Goal: Information Seeking & Learning: Understand process/instructions

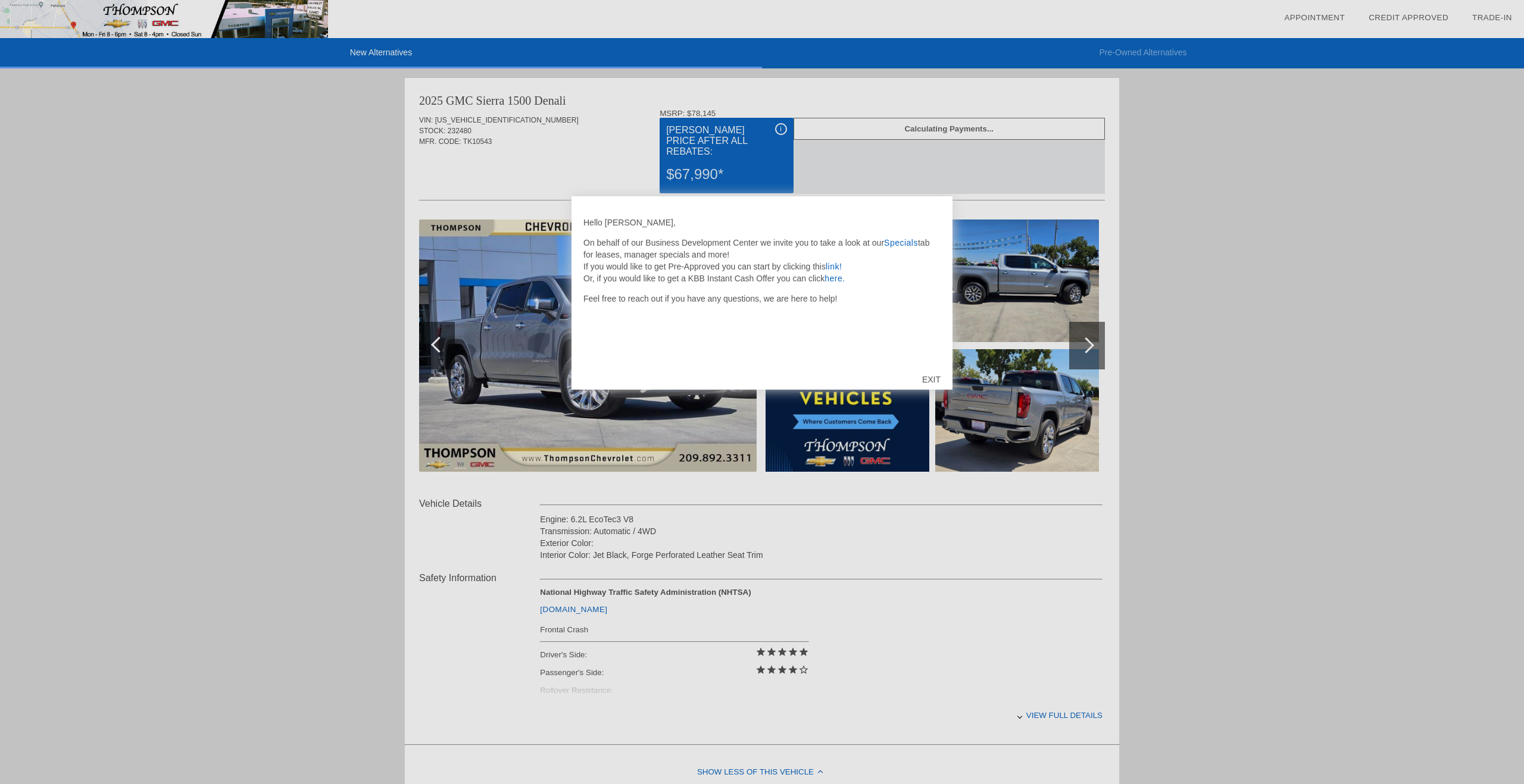
click at [856, 553] on div at bounding box center [762, 392] width 1524 height 784
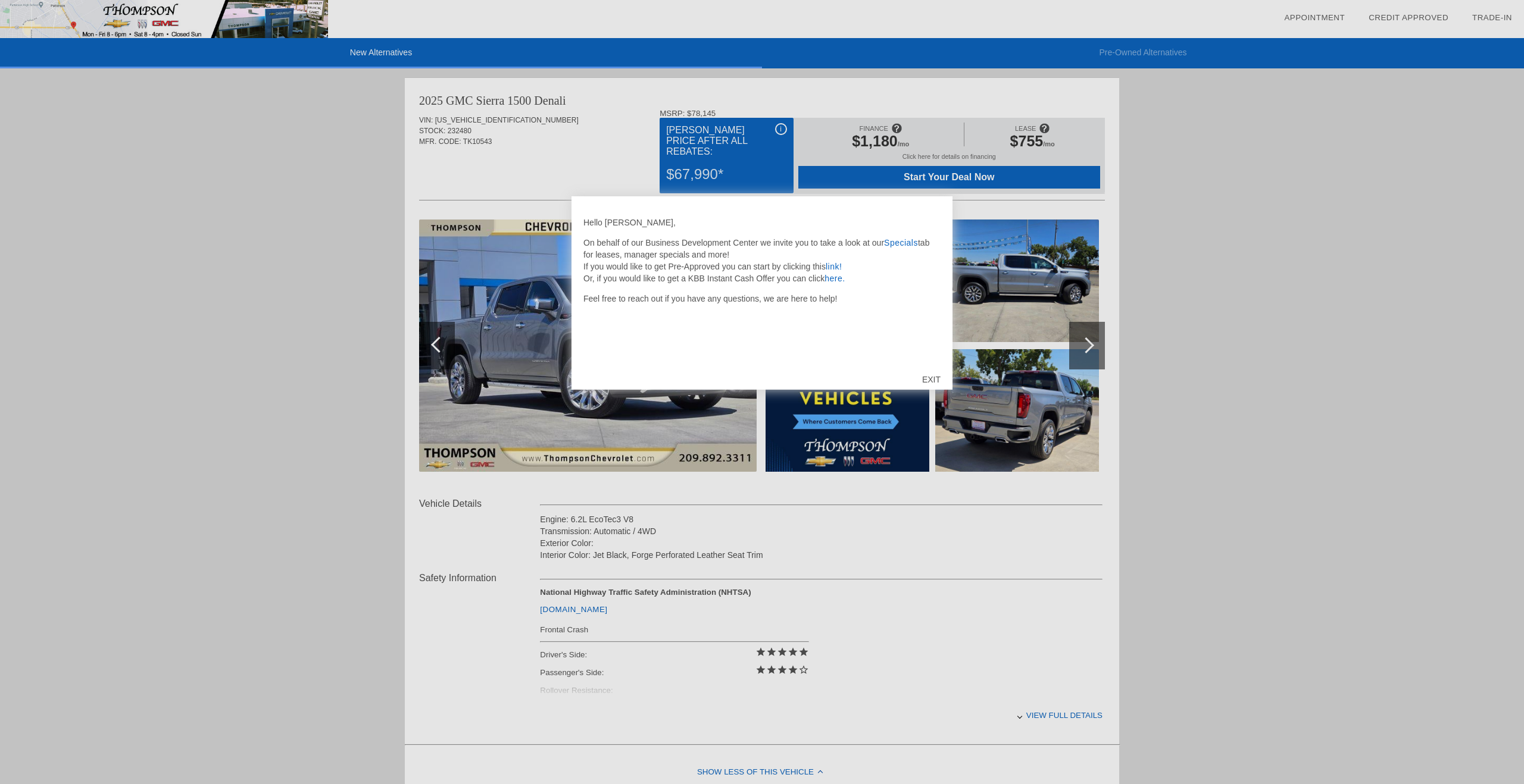
click at [934, 377] on div "EXIT" at bounding box center [931, 379] width 43 height 35
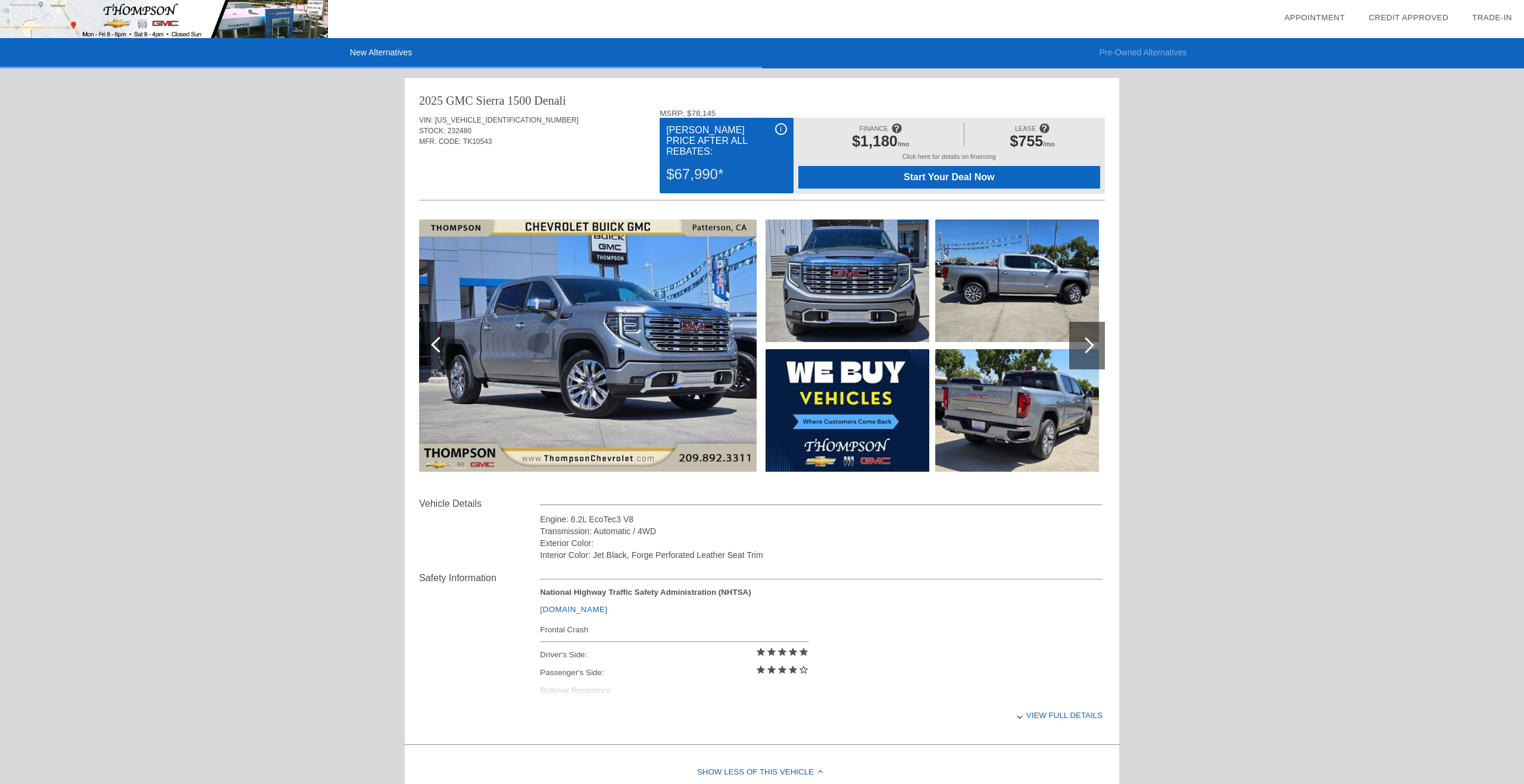
click at [614, 342] on img at bounding box center [588, 345] width 338 height 252
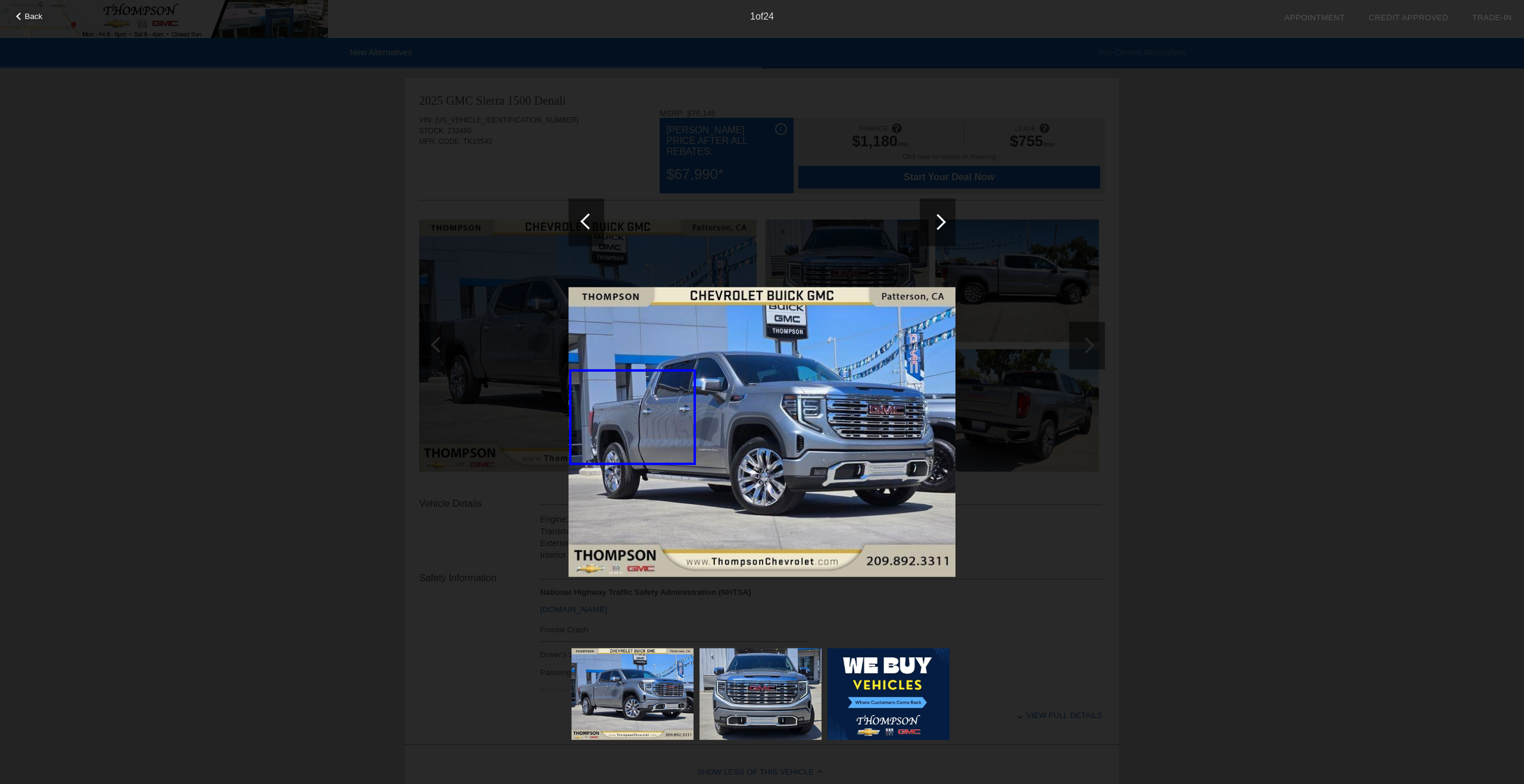
click at [940, 219] on div at bounding box center [938, 222] width 16 height 16
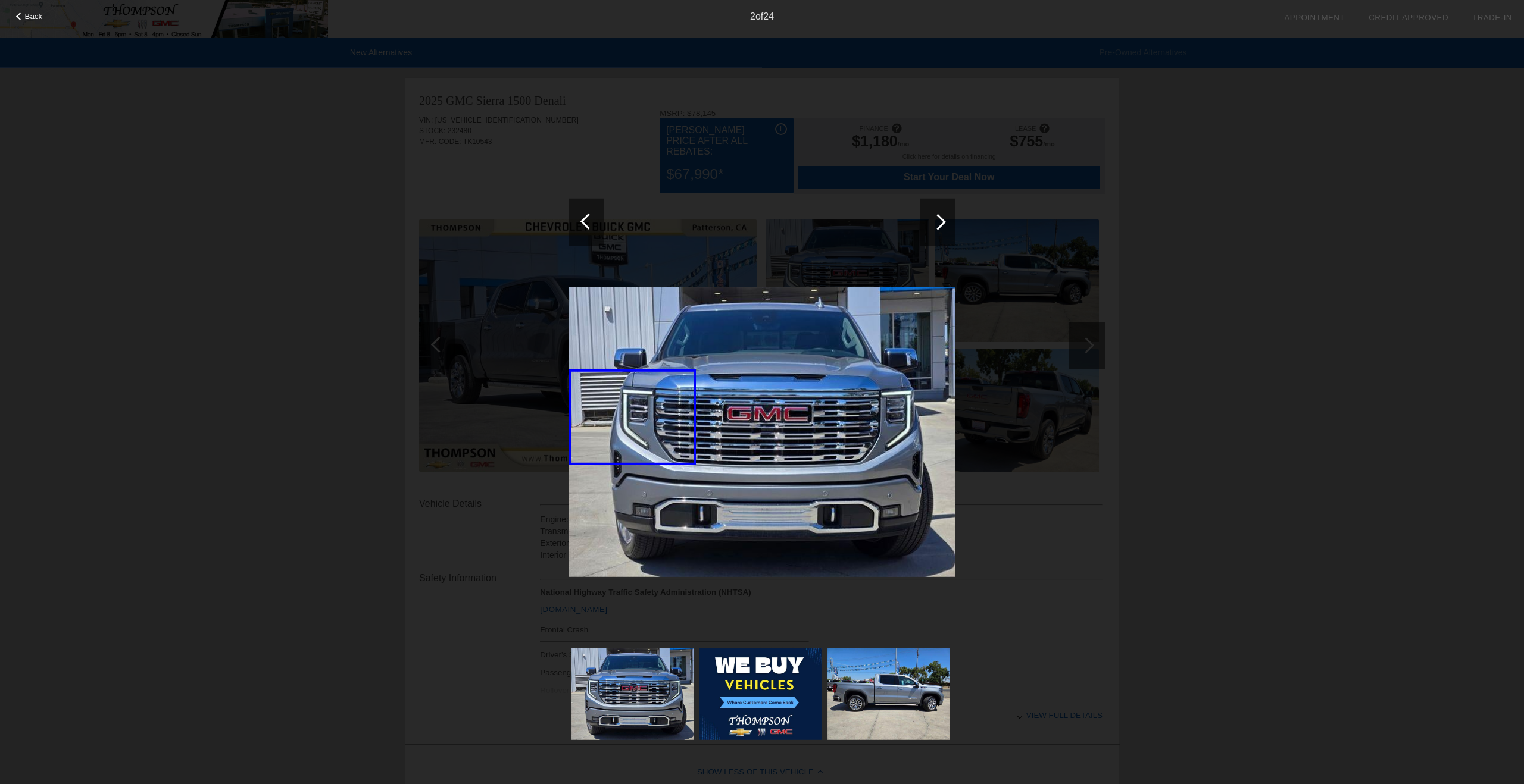
click at [940, 219] on div at bounding box center [938, 222] width 16 height 16
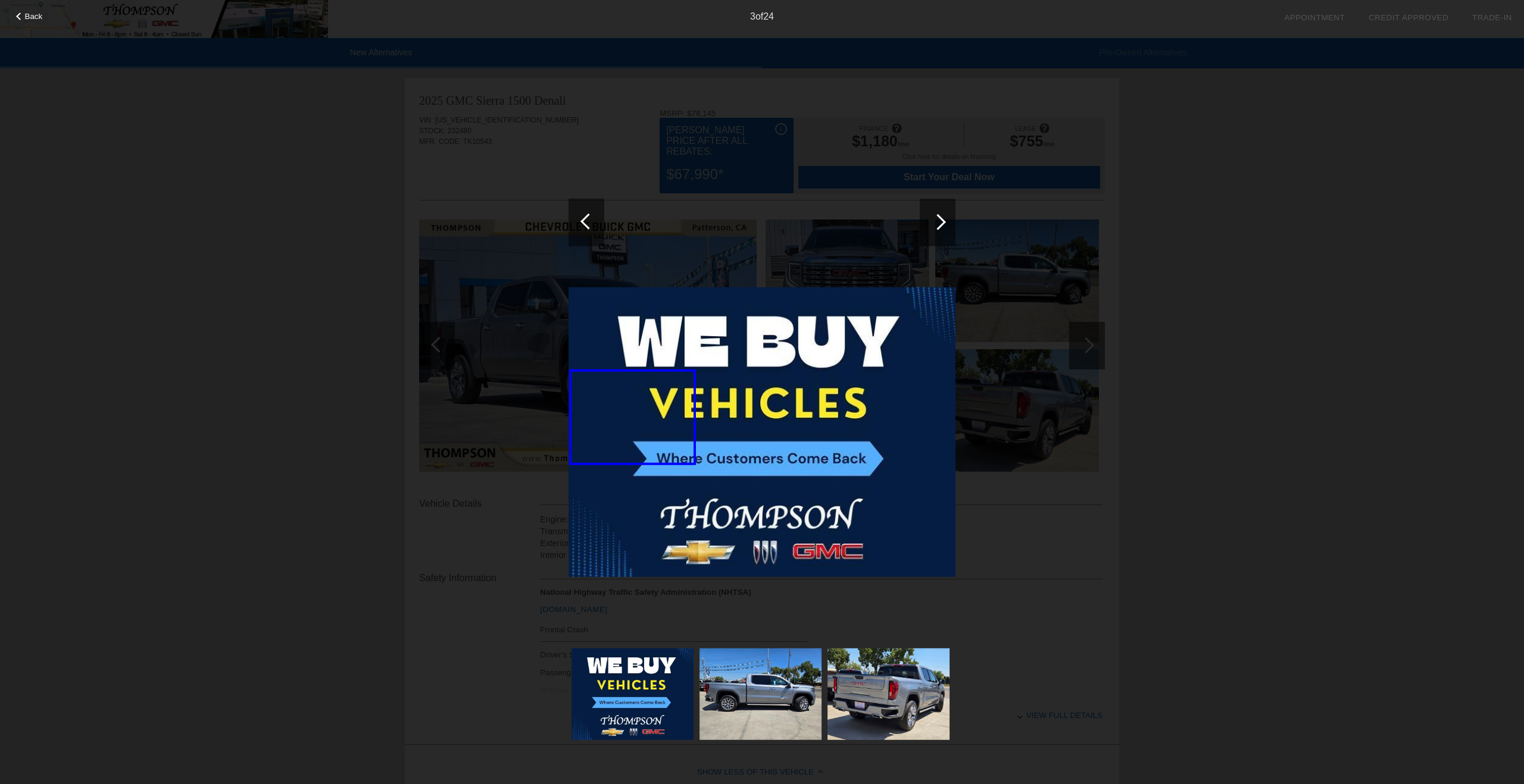
click at [940, 219] on div at bounding box center [938, 222] width 16 height 16
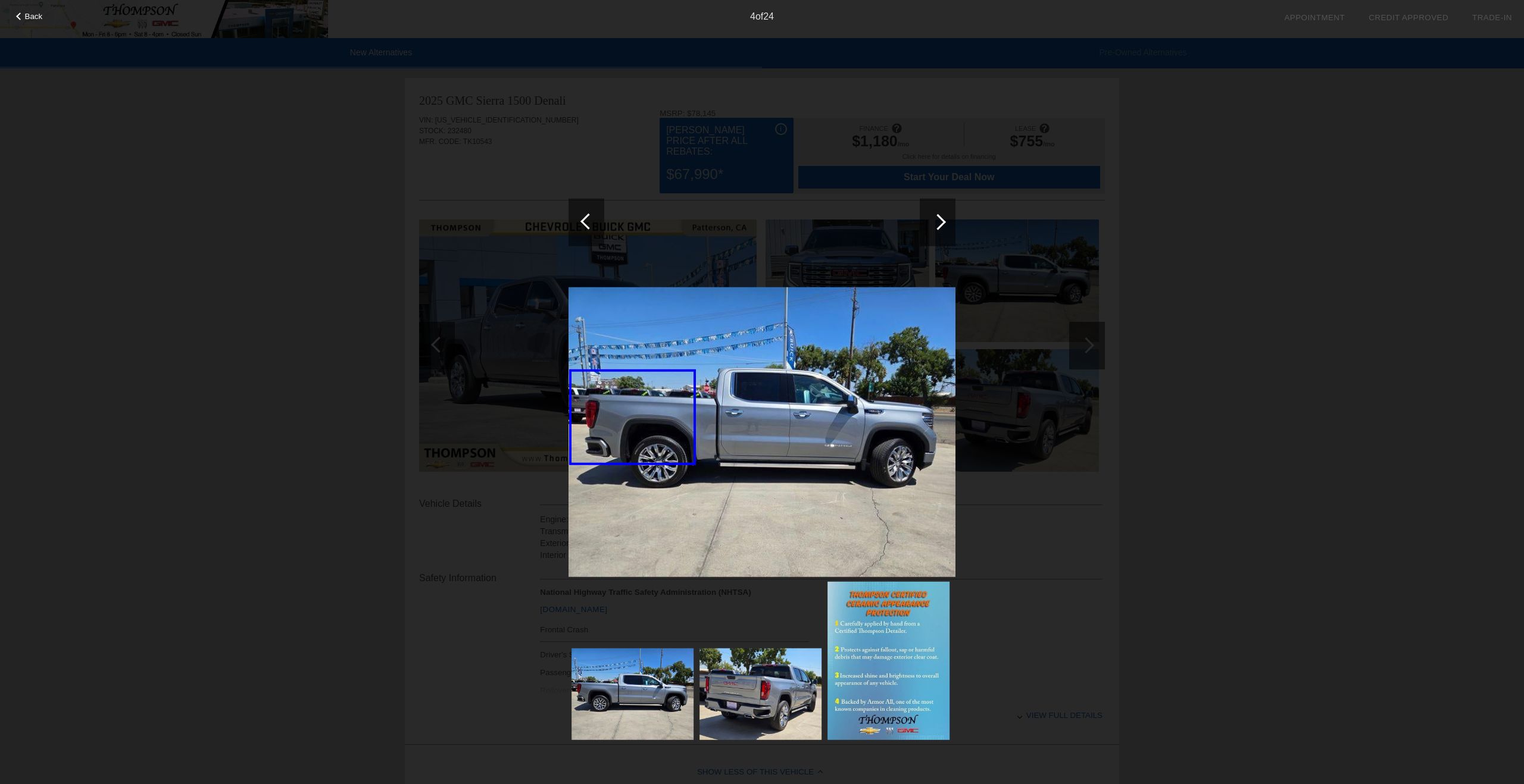
click at [940, 219] on div at bounding box center [938, 222] width 16 height 16
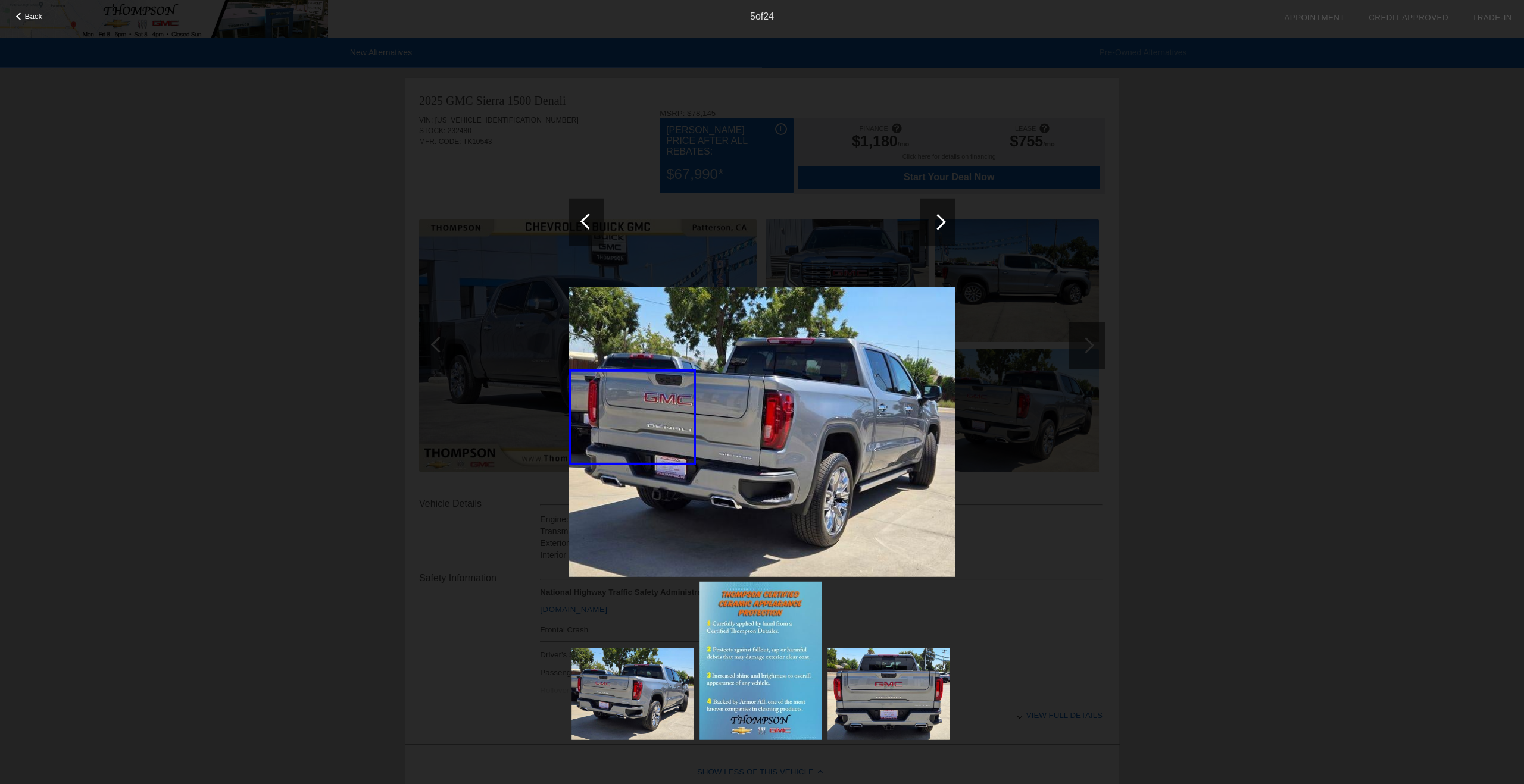
click at [940, 219] on div at bounding box center [938, 222] width 16 height 16
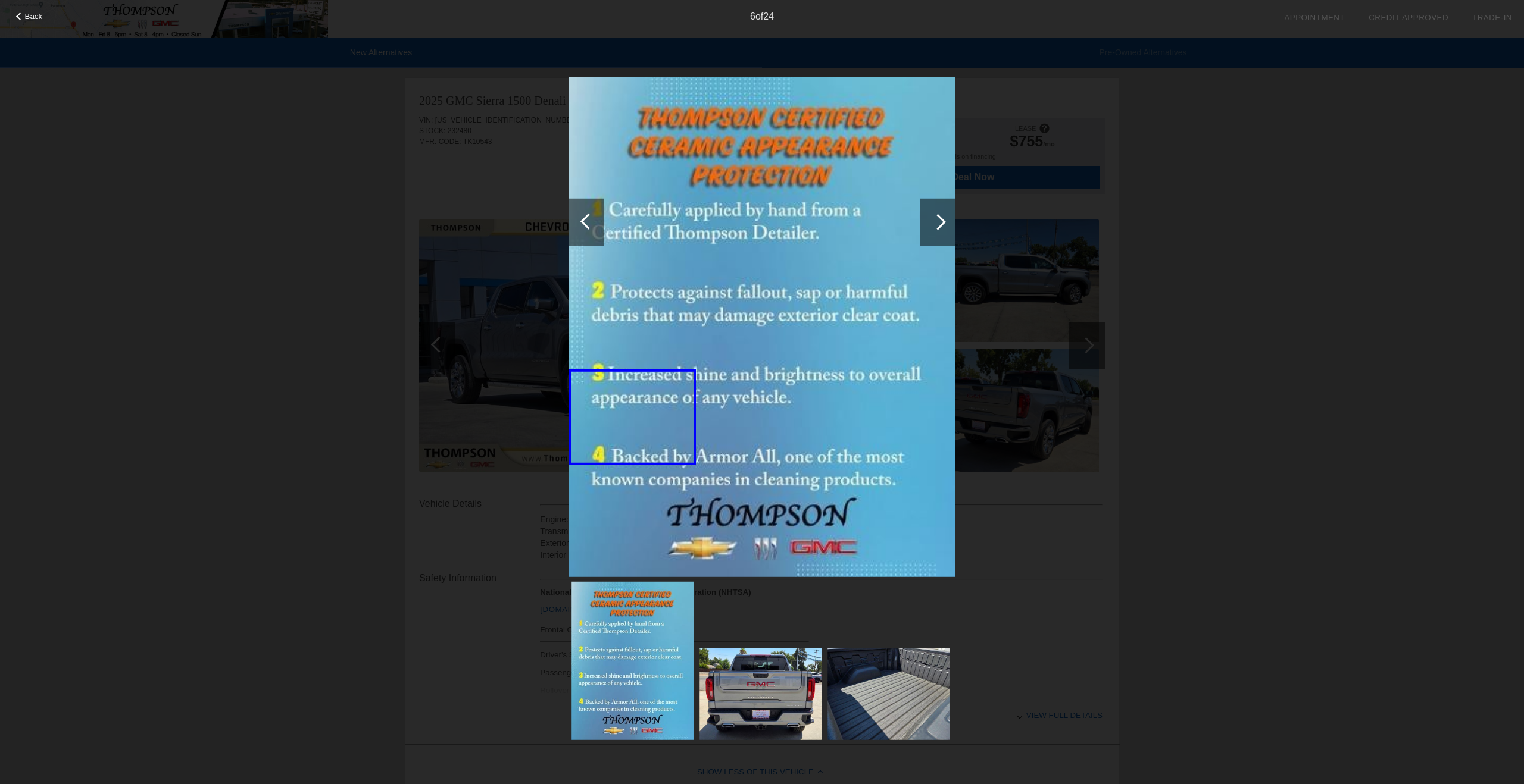
click at [940, 219] on div at bounding box center [938, 222] width 16 height 16
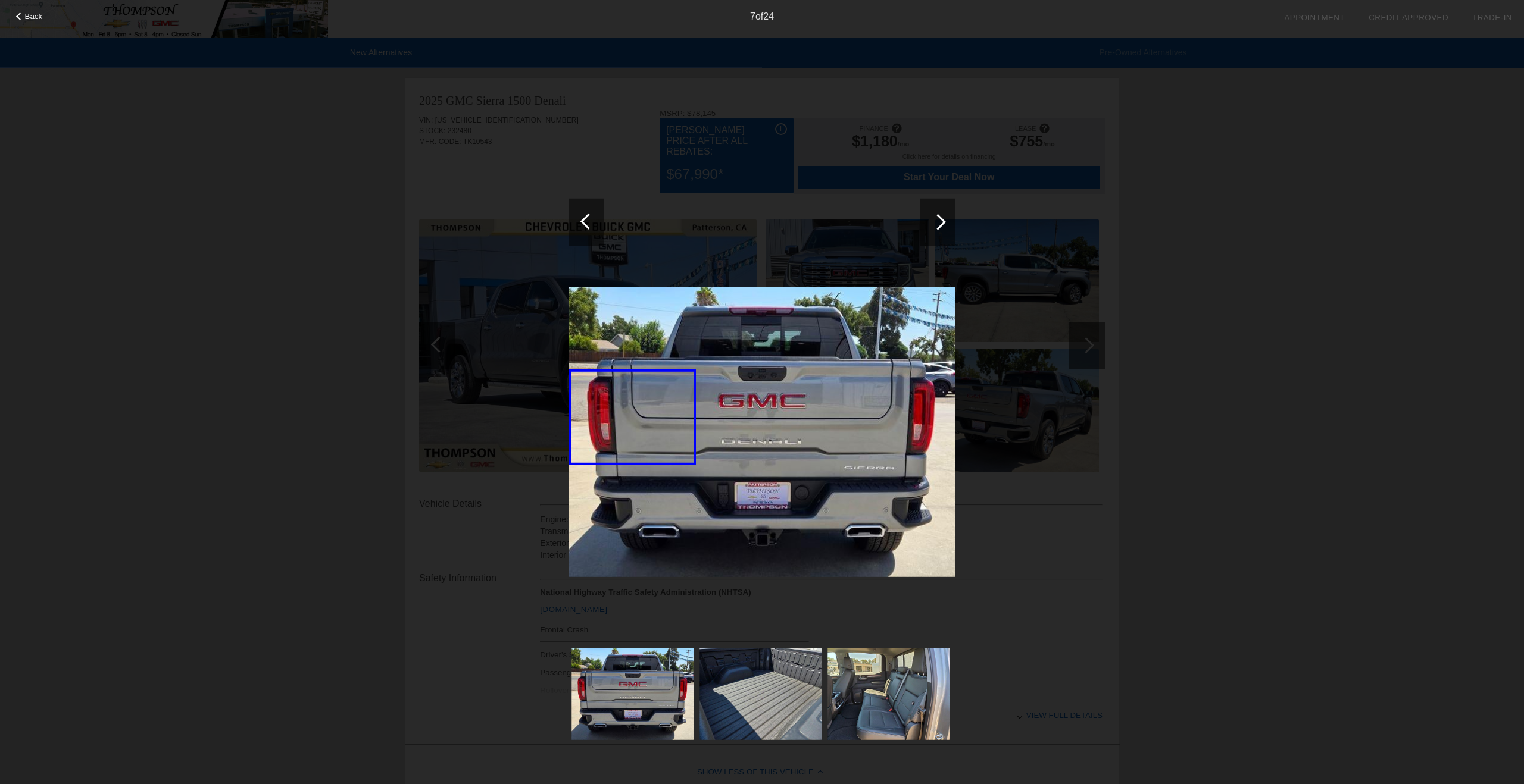
click at [940, 219] on div at bounding box center [938, 222] width 16 height 16
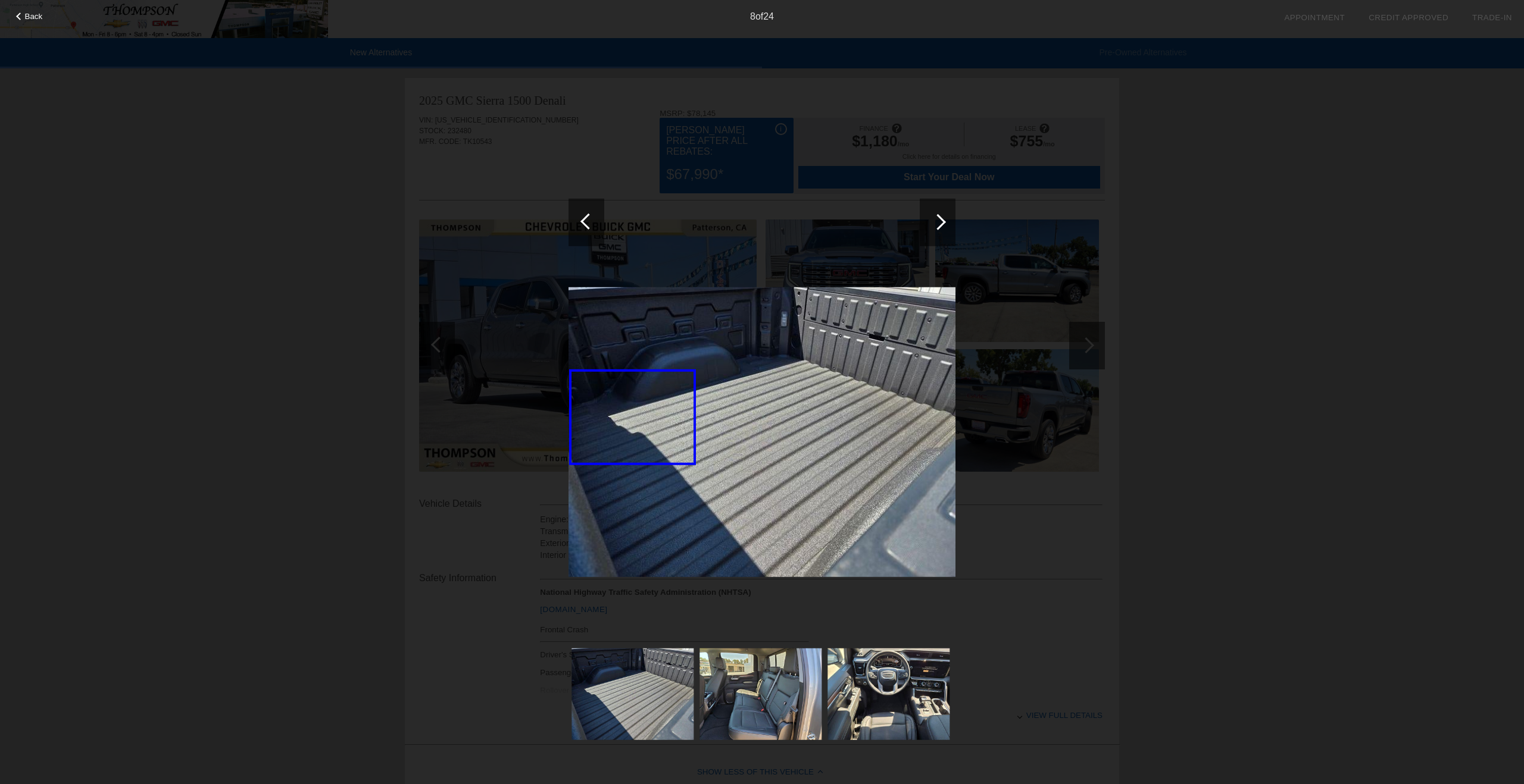
click at [940, 219] on div at bounding box center [938, 222] width 16 height 16
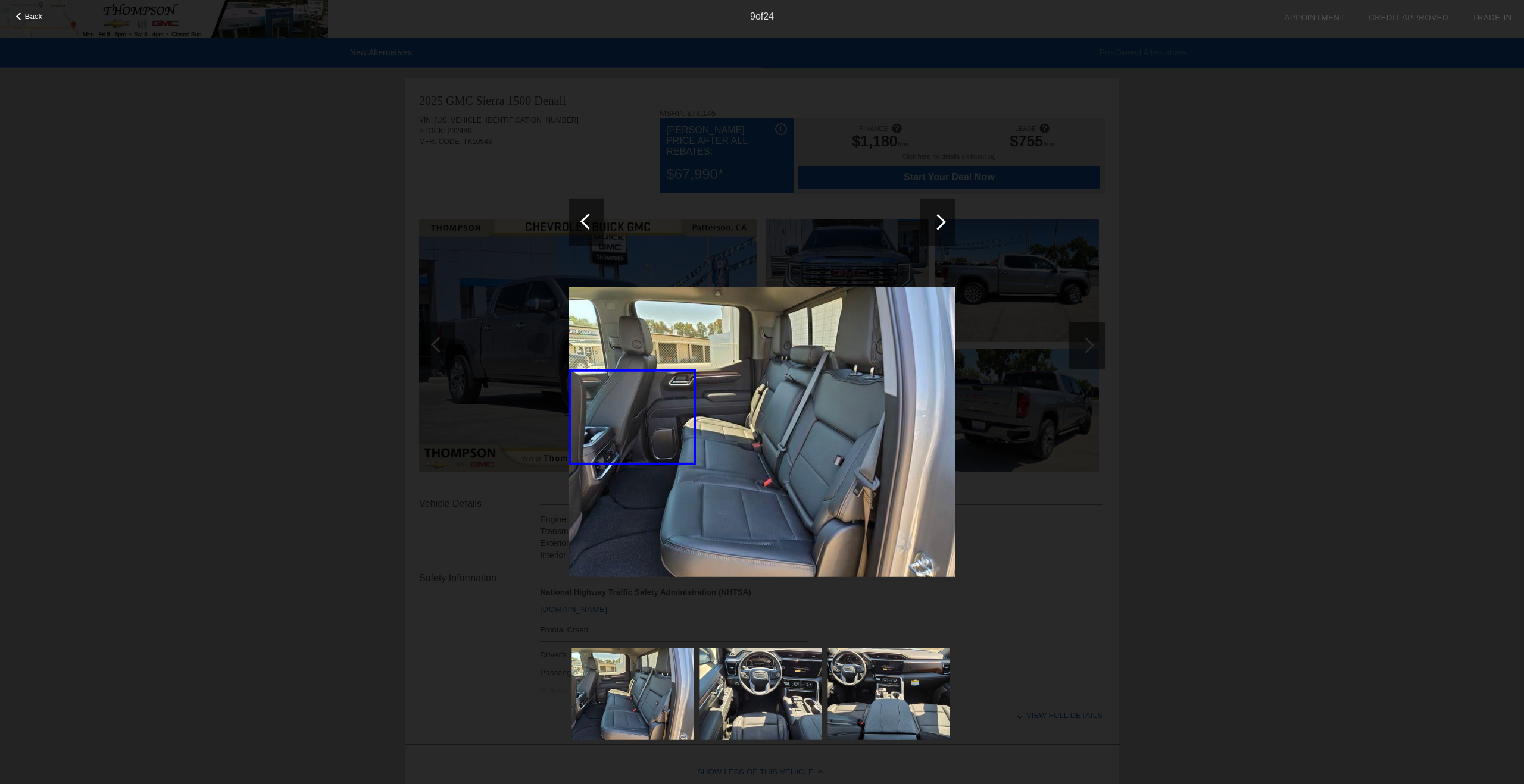
click at [940, 219] on div at bounding box center [938, 222] width 16 height 16
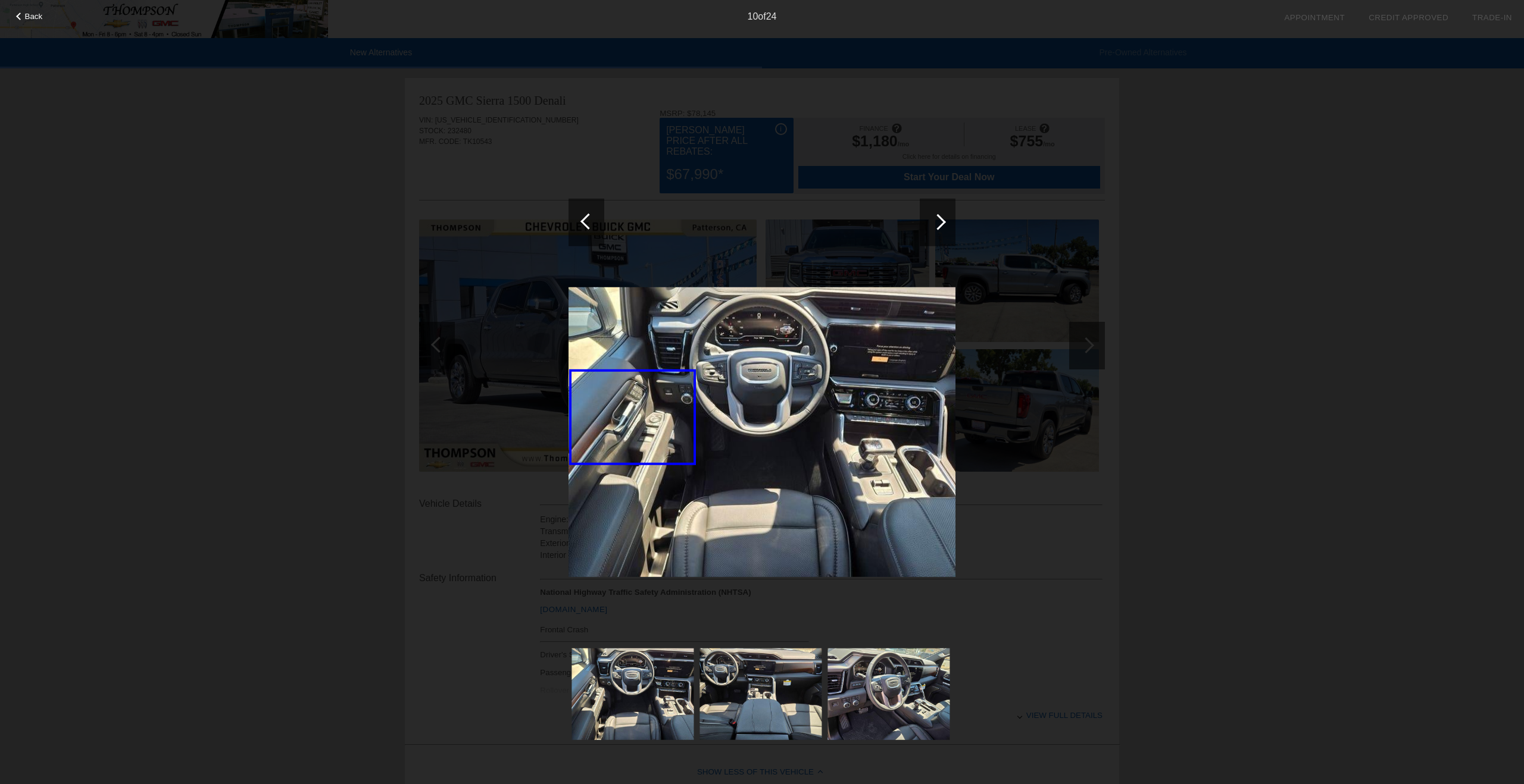
click at [940, 219] on div at bounding box center [938, 222] width 16 height 16
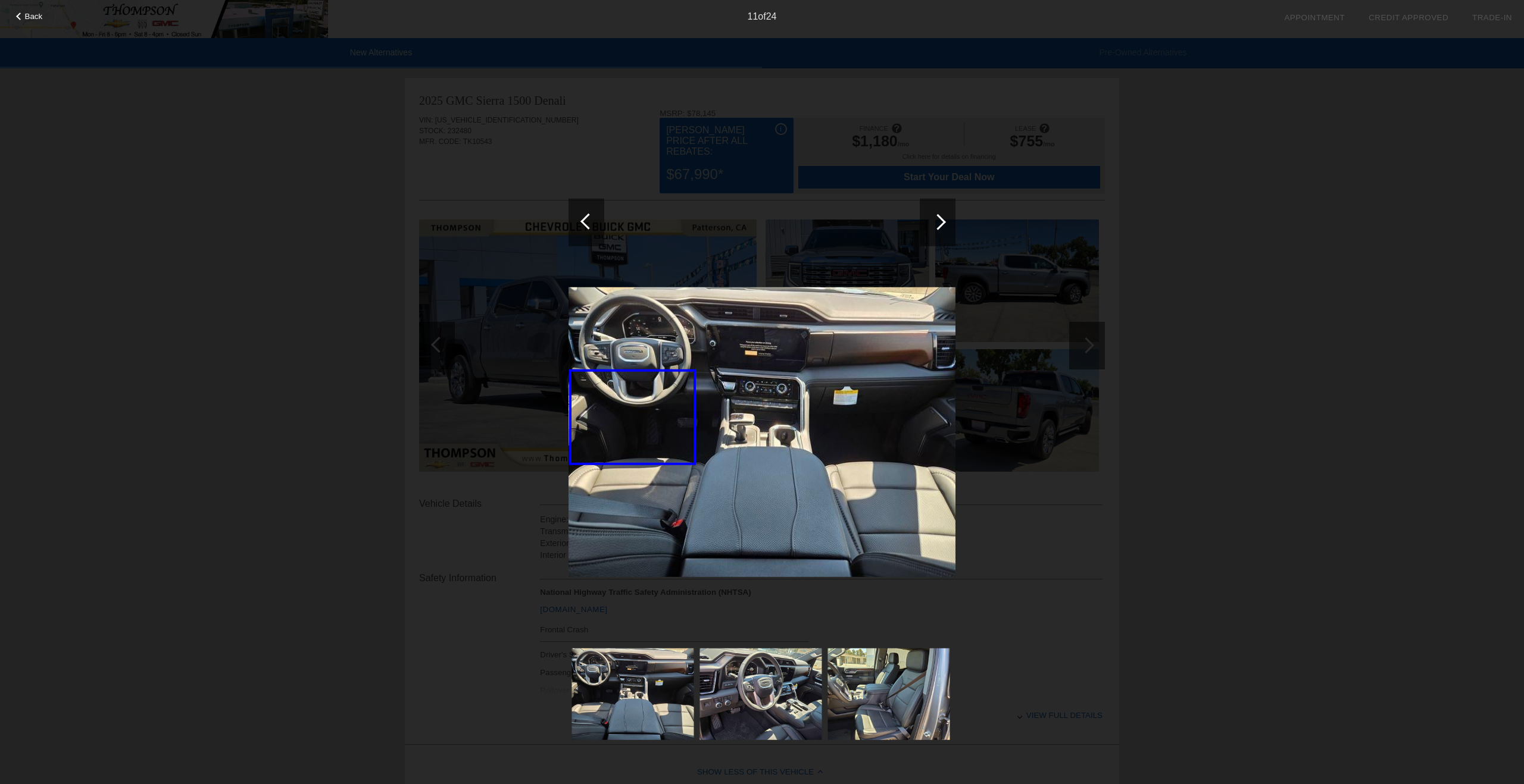
click at [940, 219] on div at bounding box center [938, 222] width 16 height 16
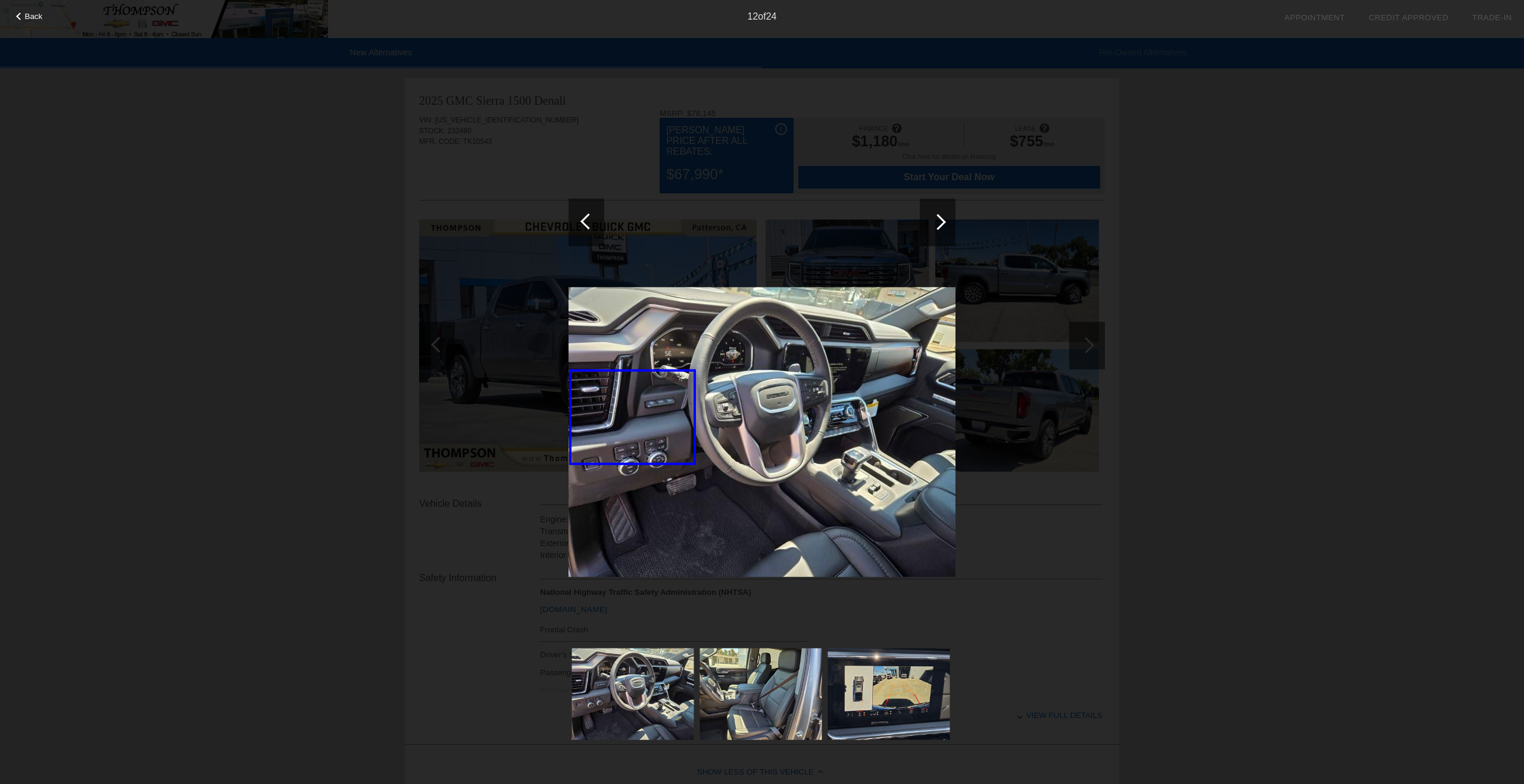
click at [940, 219] on div at bounding box center [938, 222] width 16 height 16
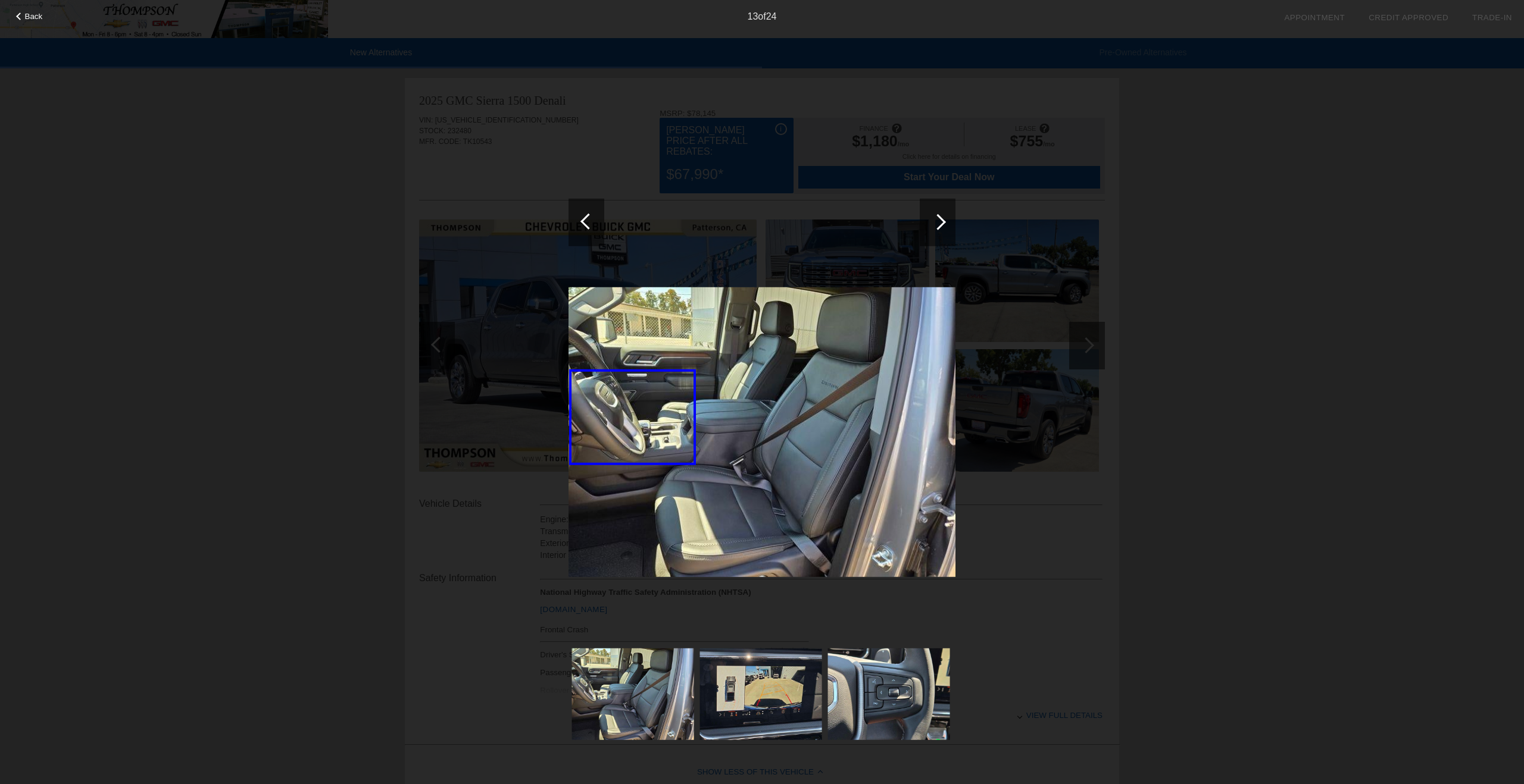
click at [940, 219] on div at bounding box center [938, 222] width 16 height 16
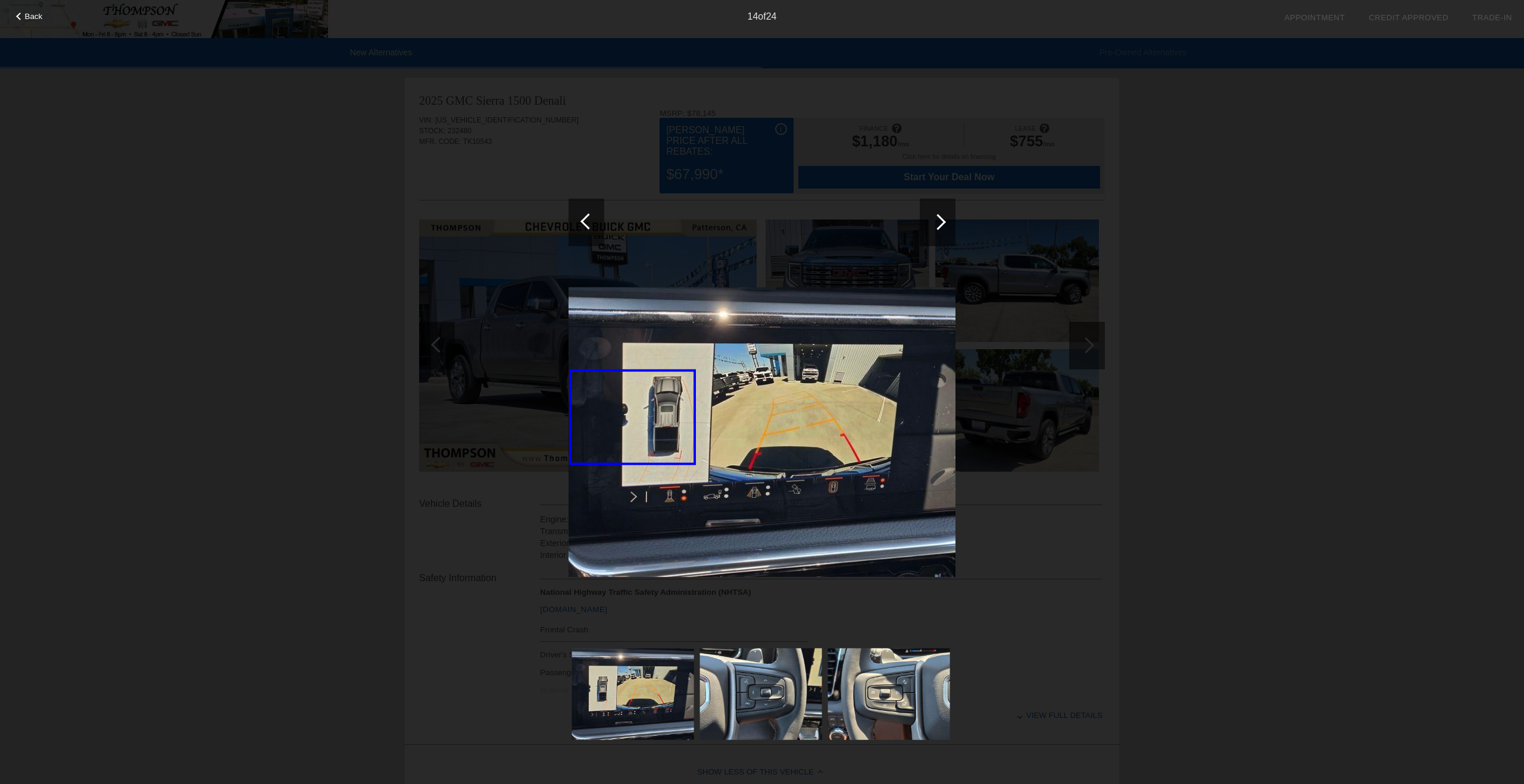
click at [940, 219] on div at bounding box center [938, 222] width 16 height 16
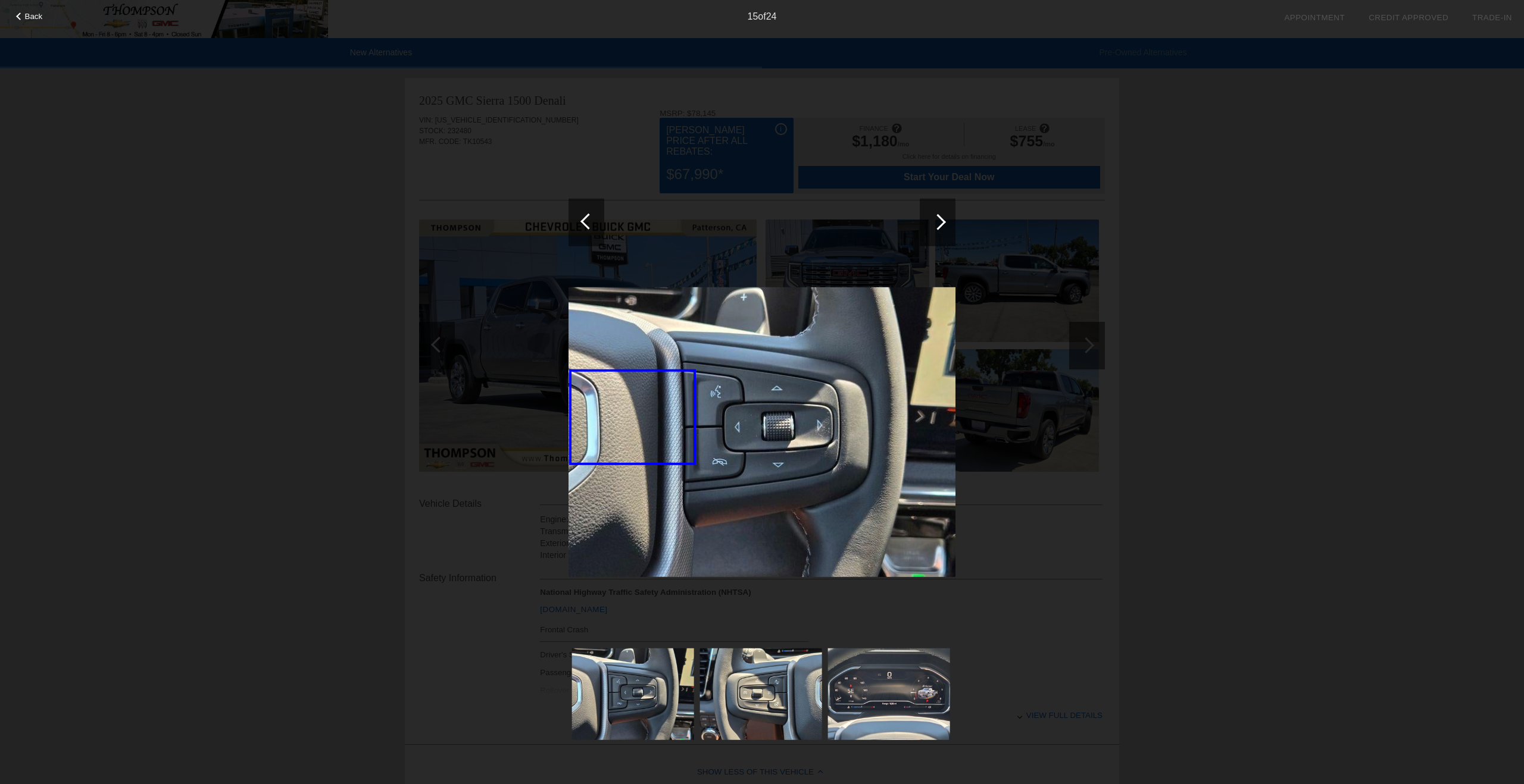
click at [940, 219] on div at bounding box center [938, 222] width 16 height 16
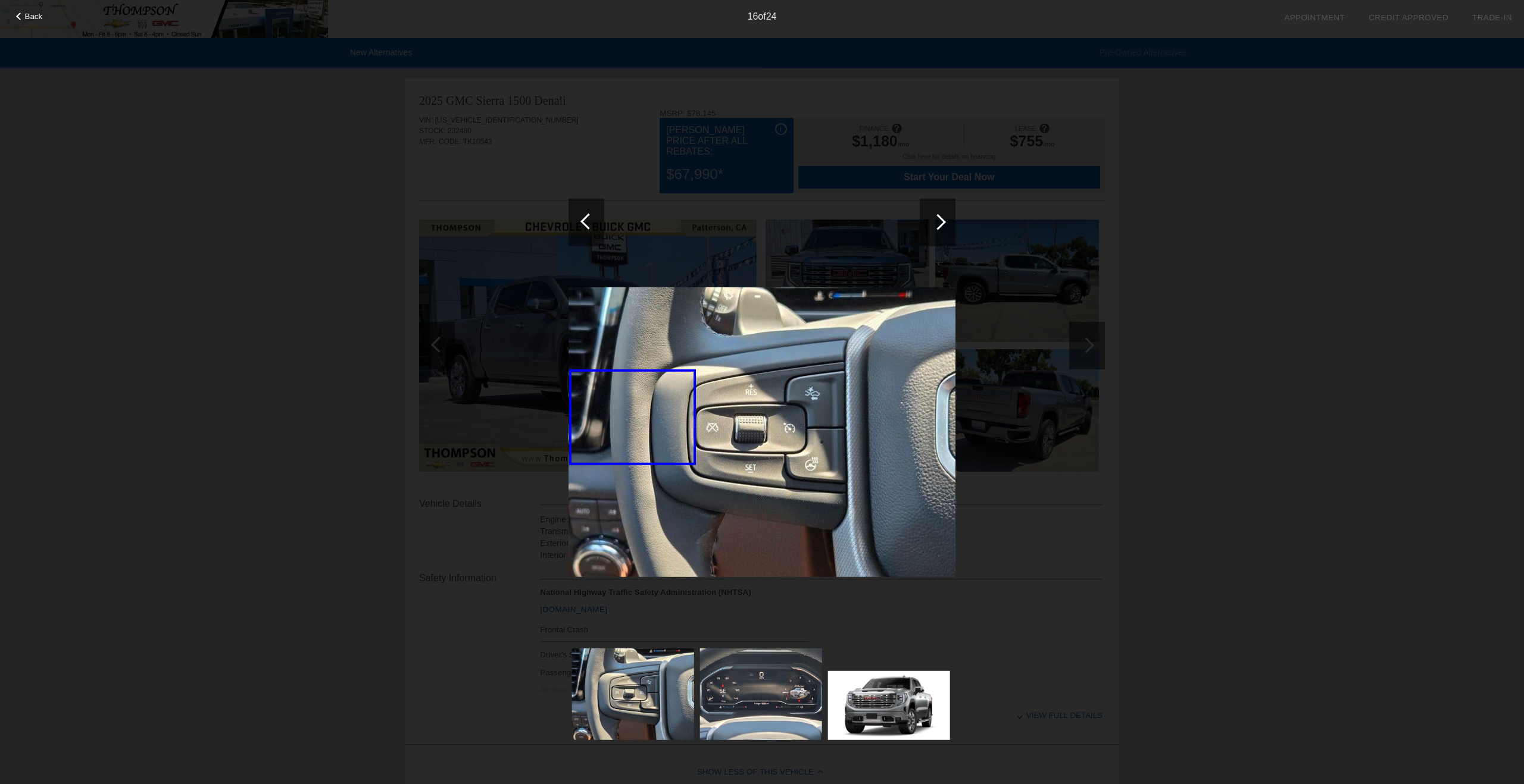
click at [940, 219] on div at bounding box center [938, 222] width 16 height 16
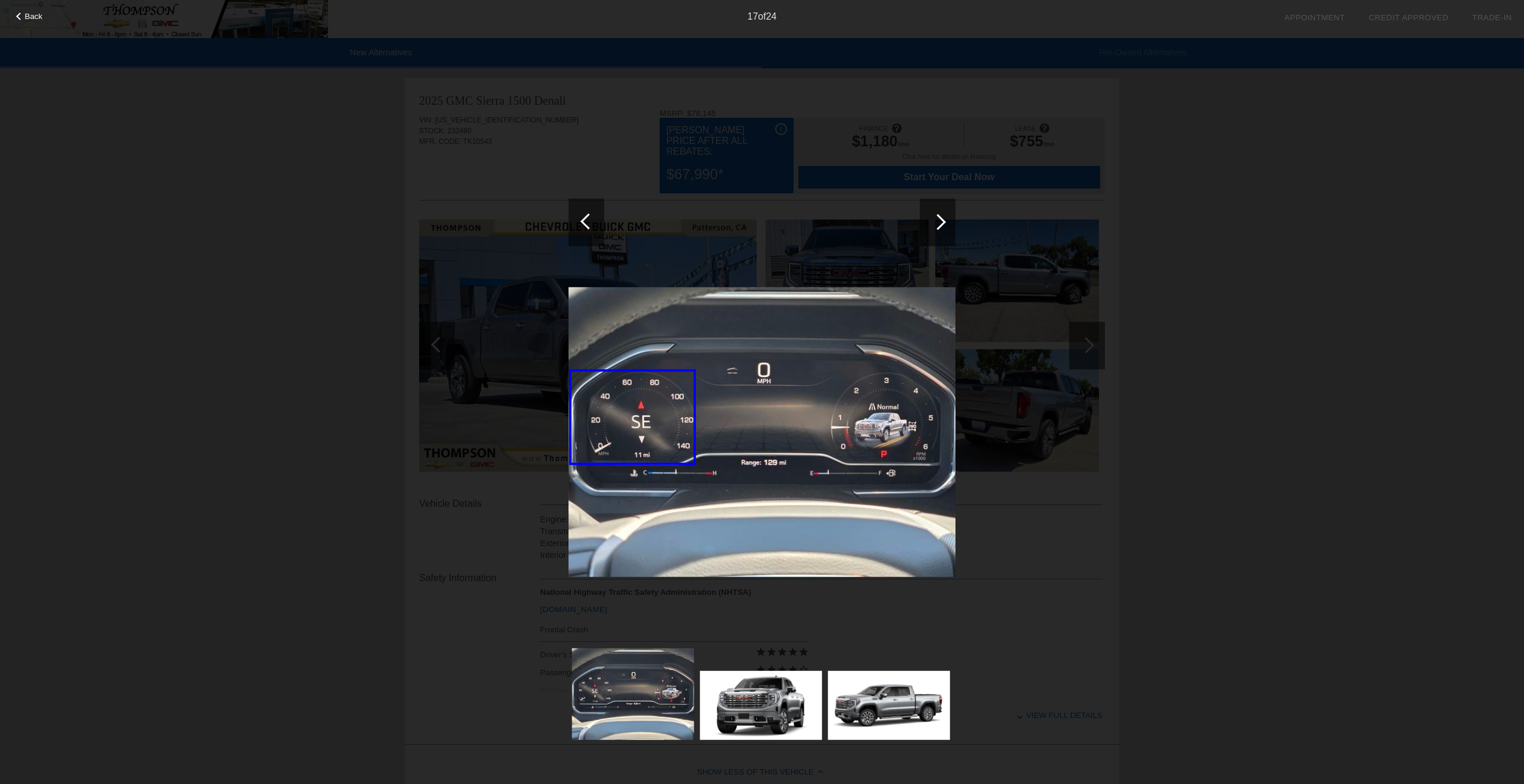
click at [940, 219] on div at bounding box center [938, 222] width 16 height 16
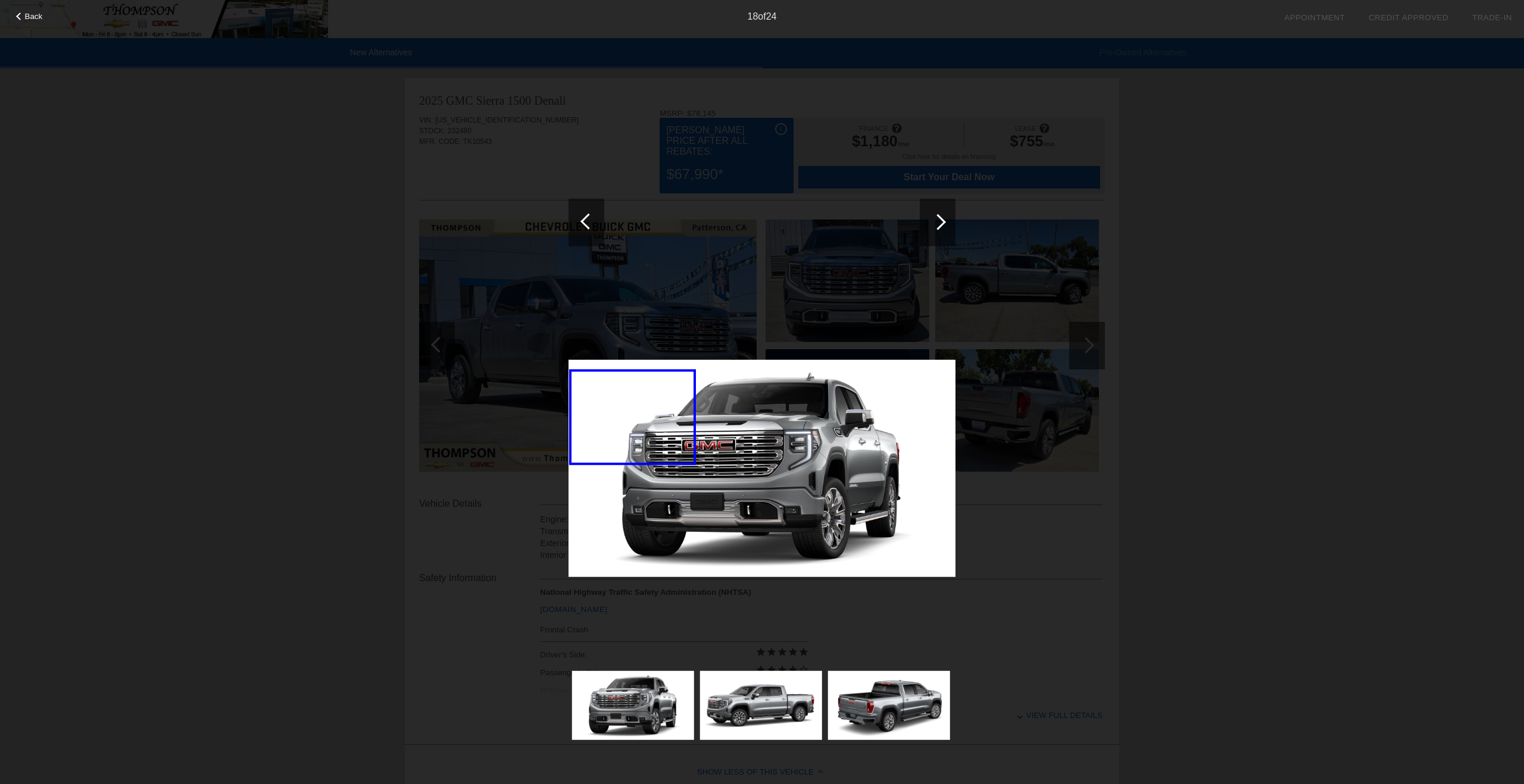
click at [940, 219] on div at bounding box center [938, 222] width 16 height 16
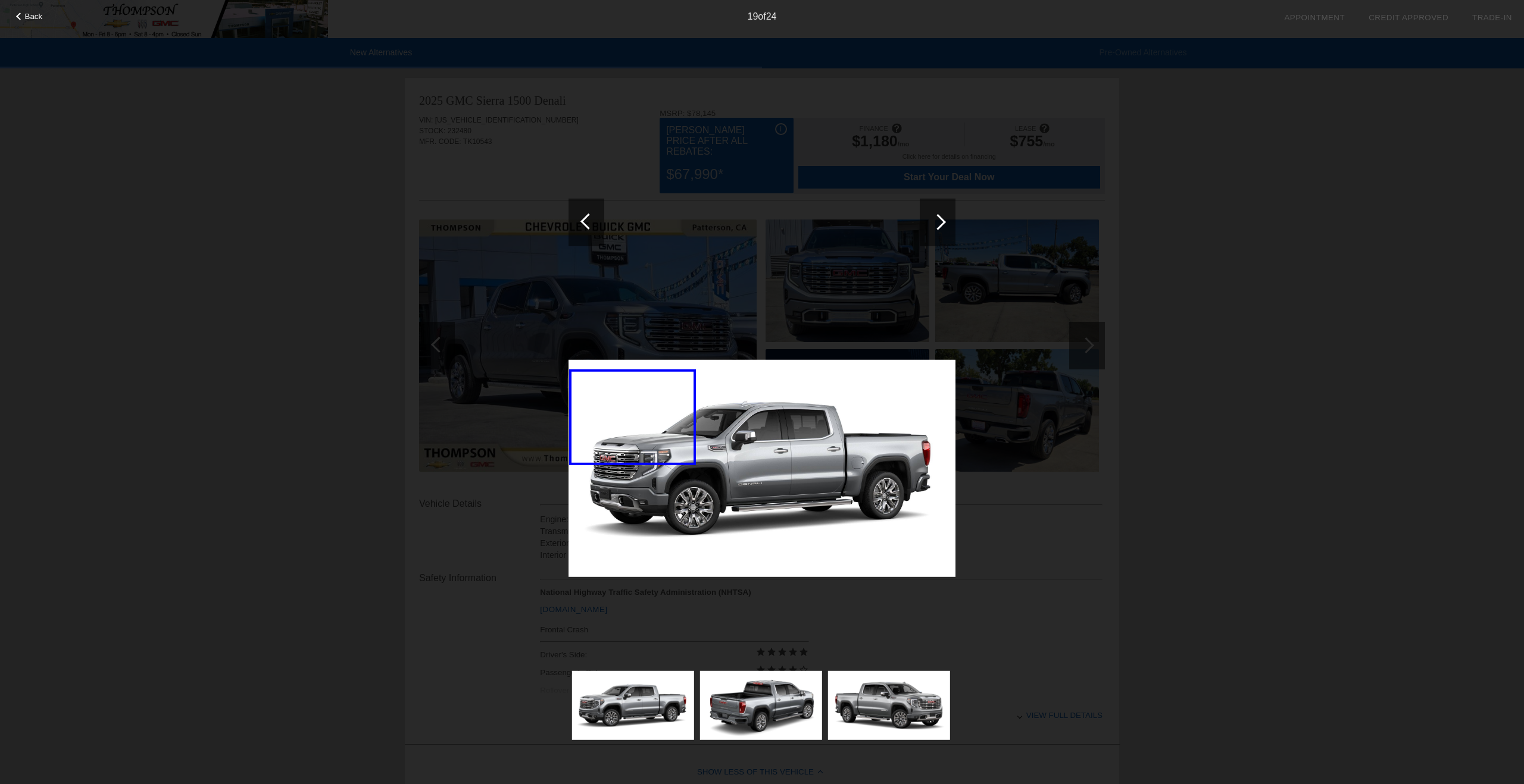
click at [940, 219] on div at bounding box center [938, 222] width 16 height 16
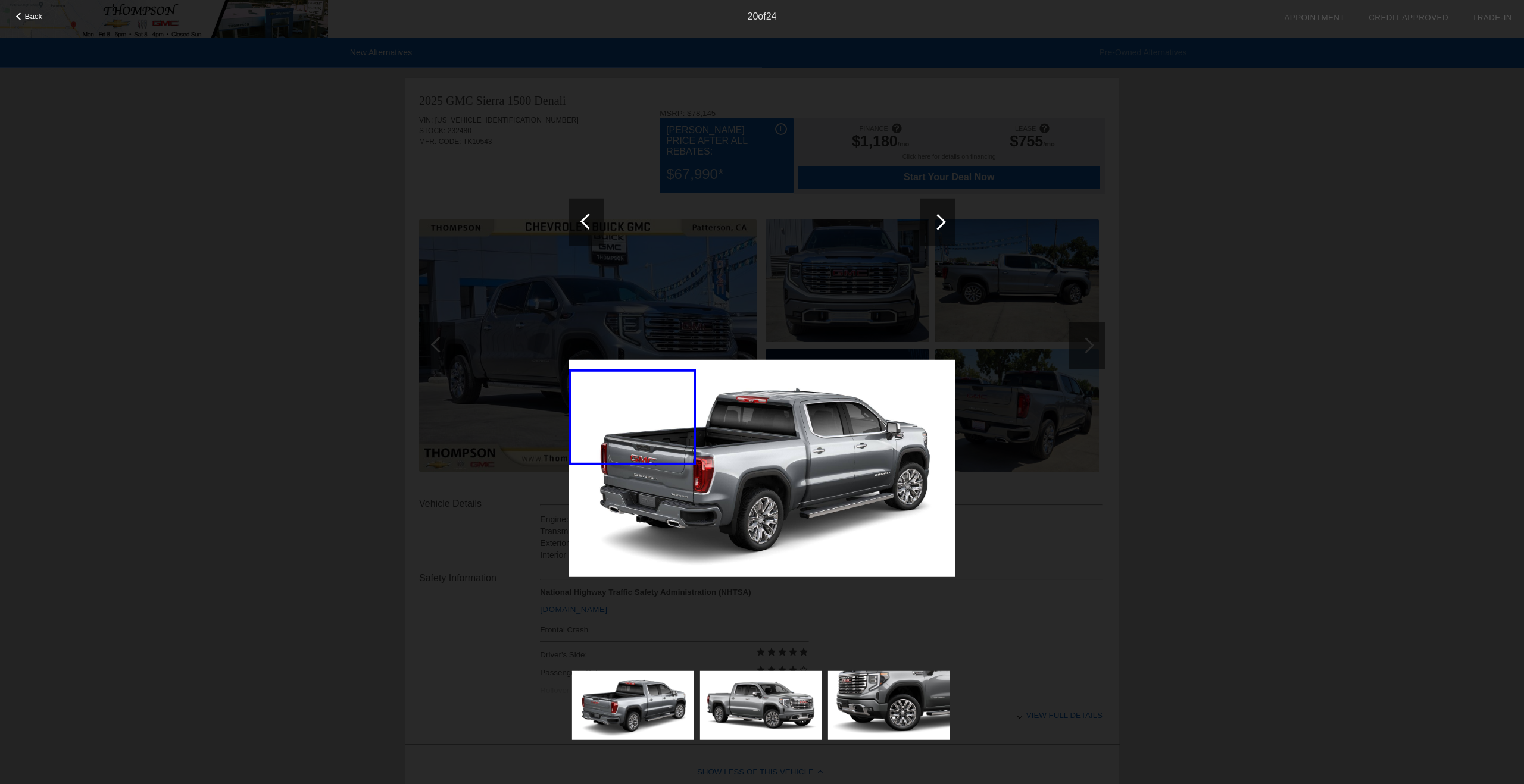
click at [1200, 236] on div "Back 20 of 24" at bounding box center [762, 392] width 1524 height 784
click at [940, 230] on div at bounding box center [937, 222] width 36 height 47
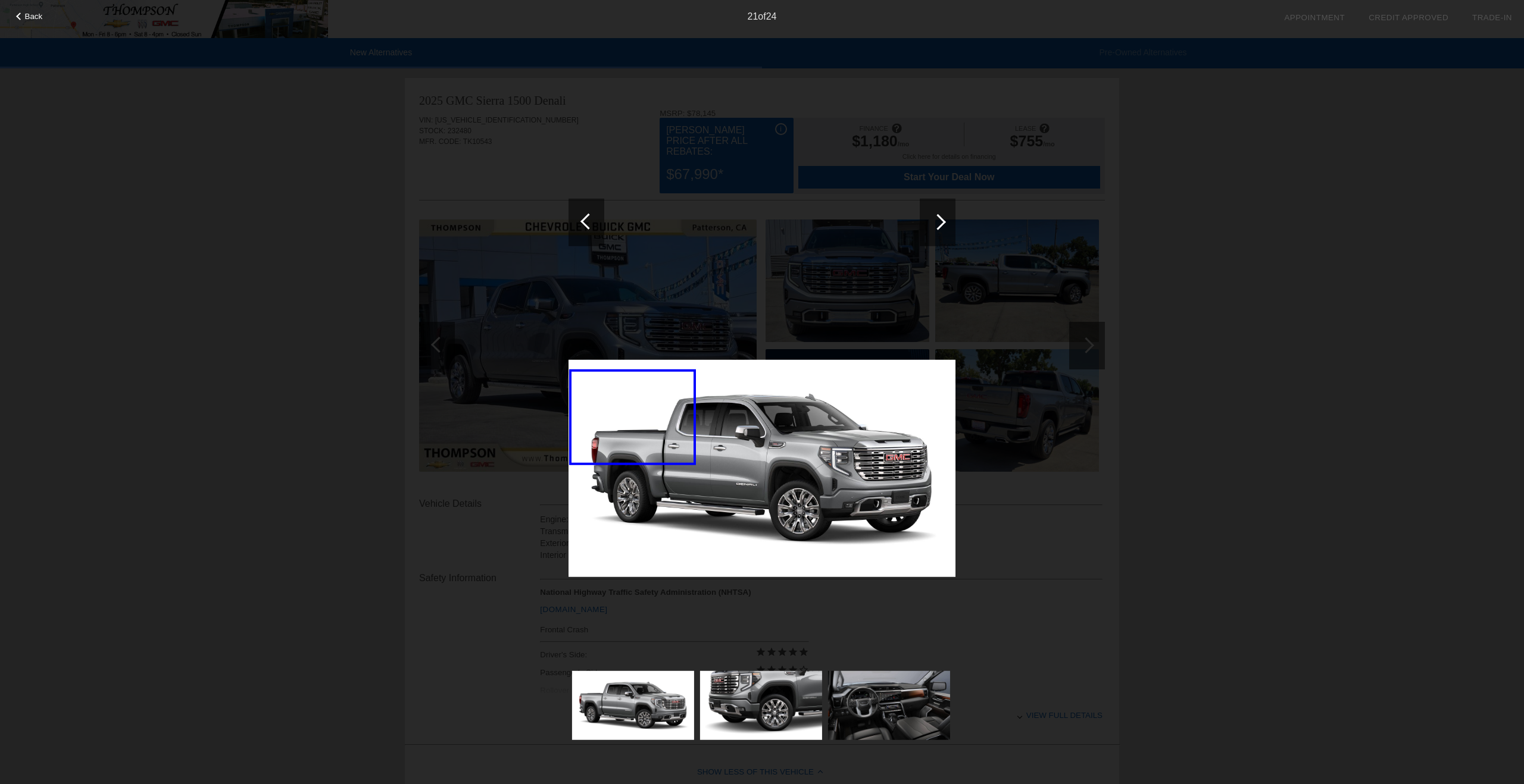
click at [940, 230] on div at bounding box center [937, 222] width 36 height 47
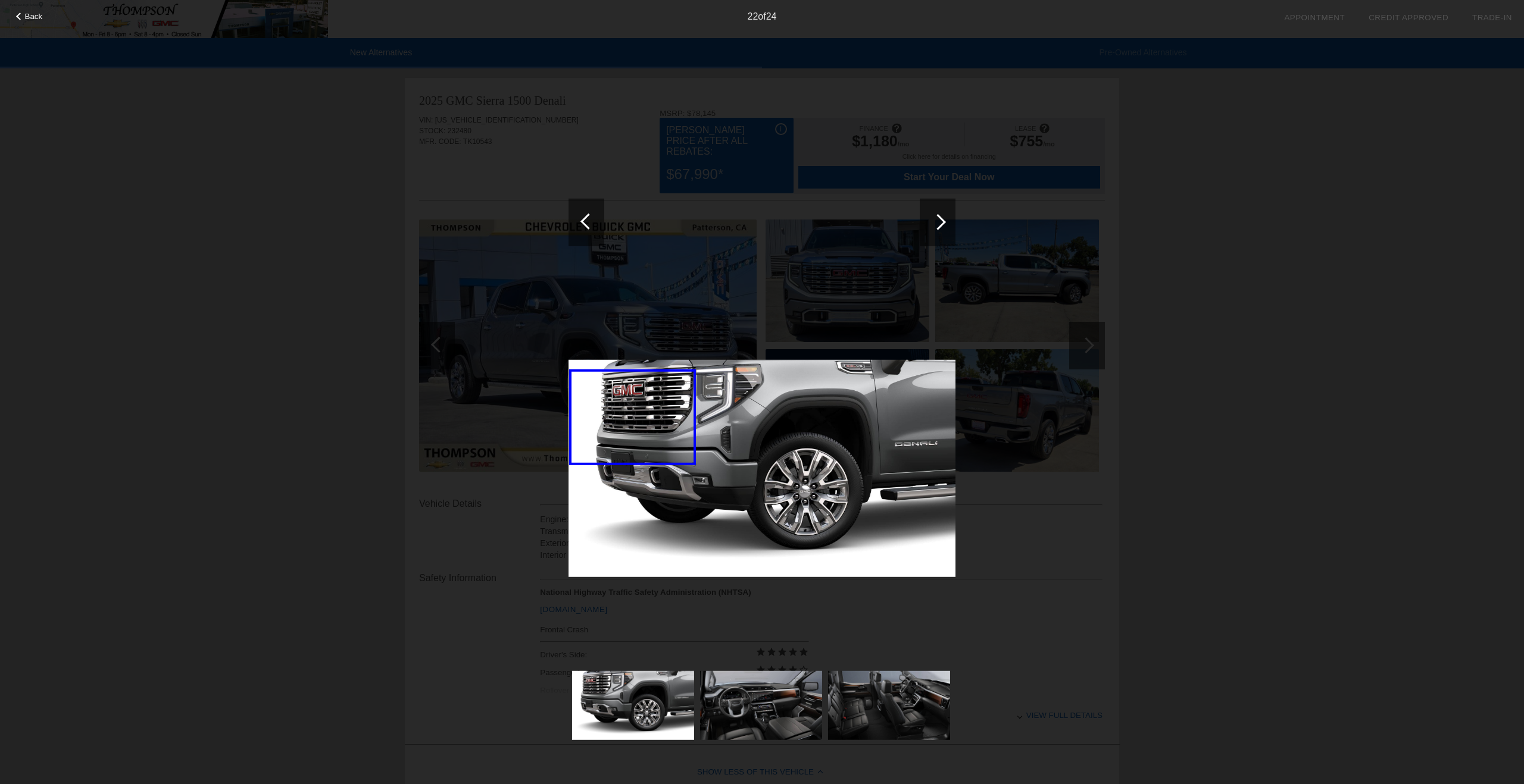
click at [940, 230] on div at bounding box center [937, 222] width 36 height 47
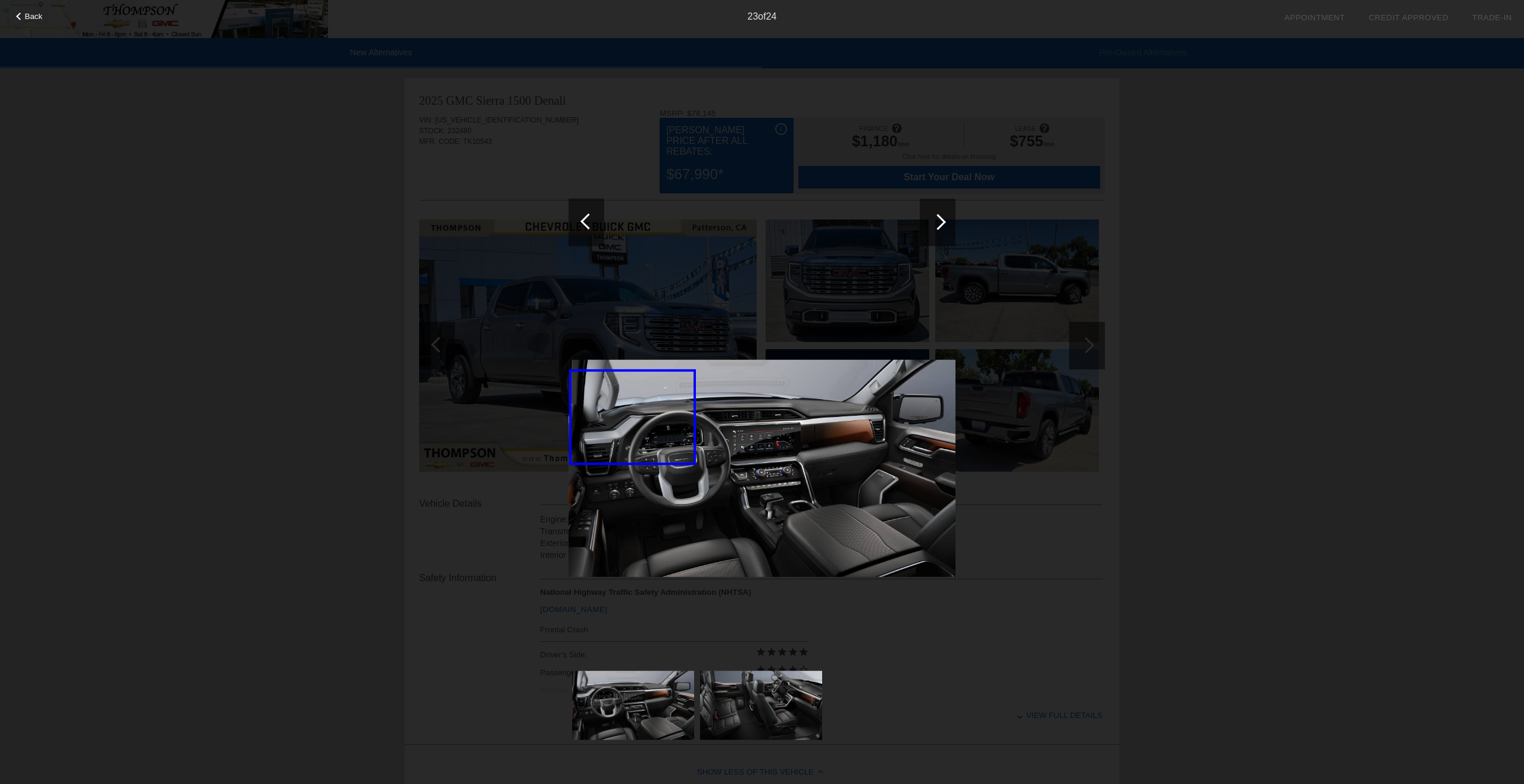
click at [940, 230] on div at bounding box center [937, 222] width 36 height 47
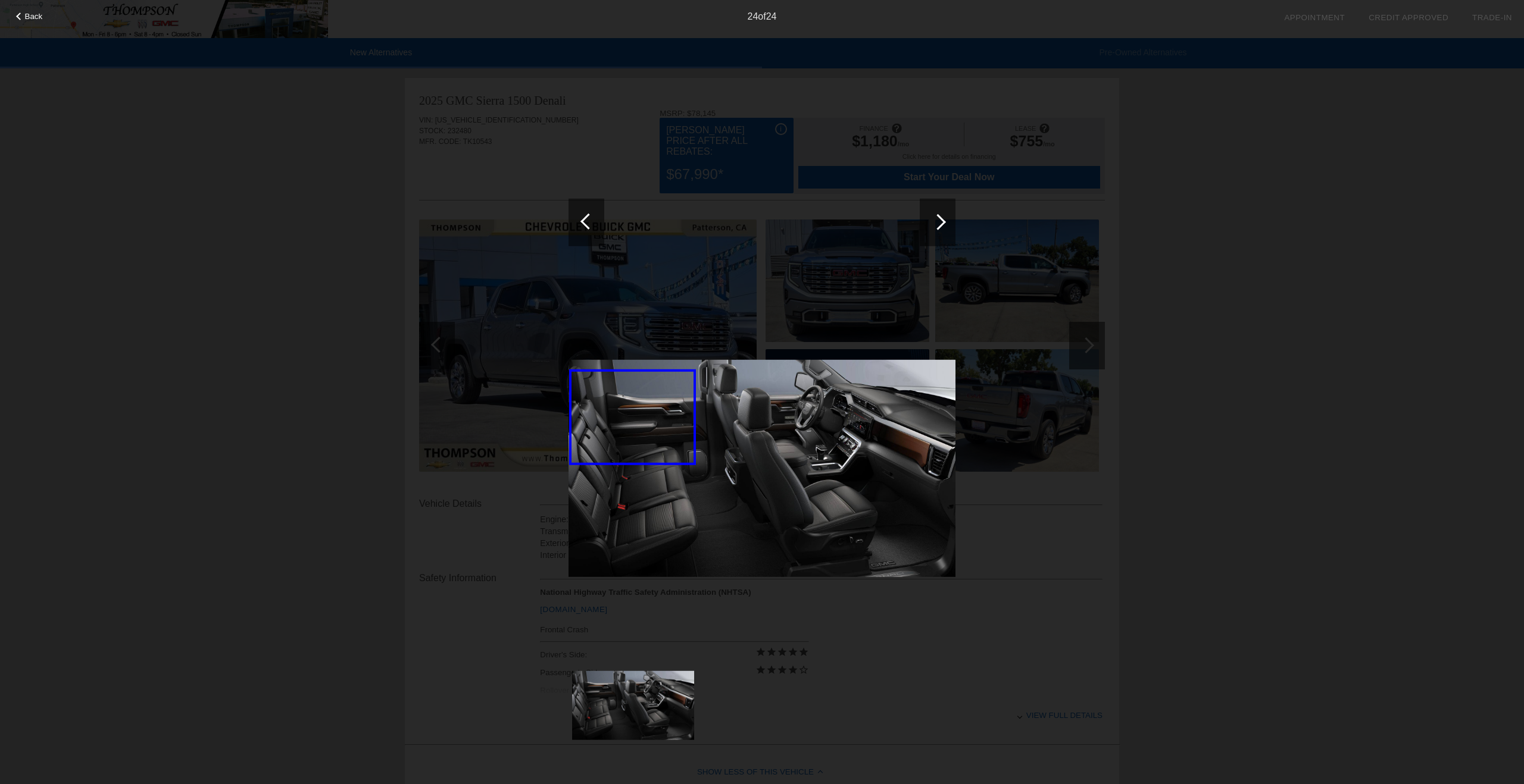
click at [1320, 186] on div "Back 24 of 24" at bounding box center [762, 392] width 1524 height 784
click at [27, 18] on span "Back" at bounding box center [34, 16] width 18 height 9
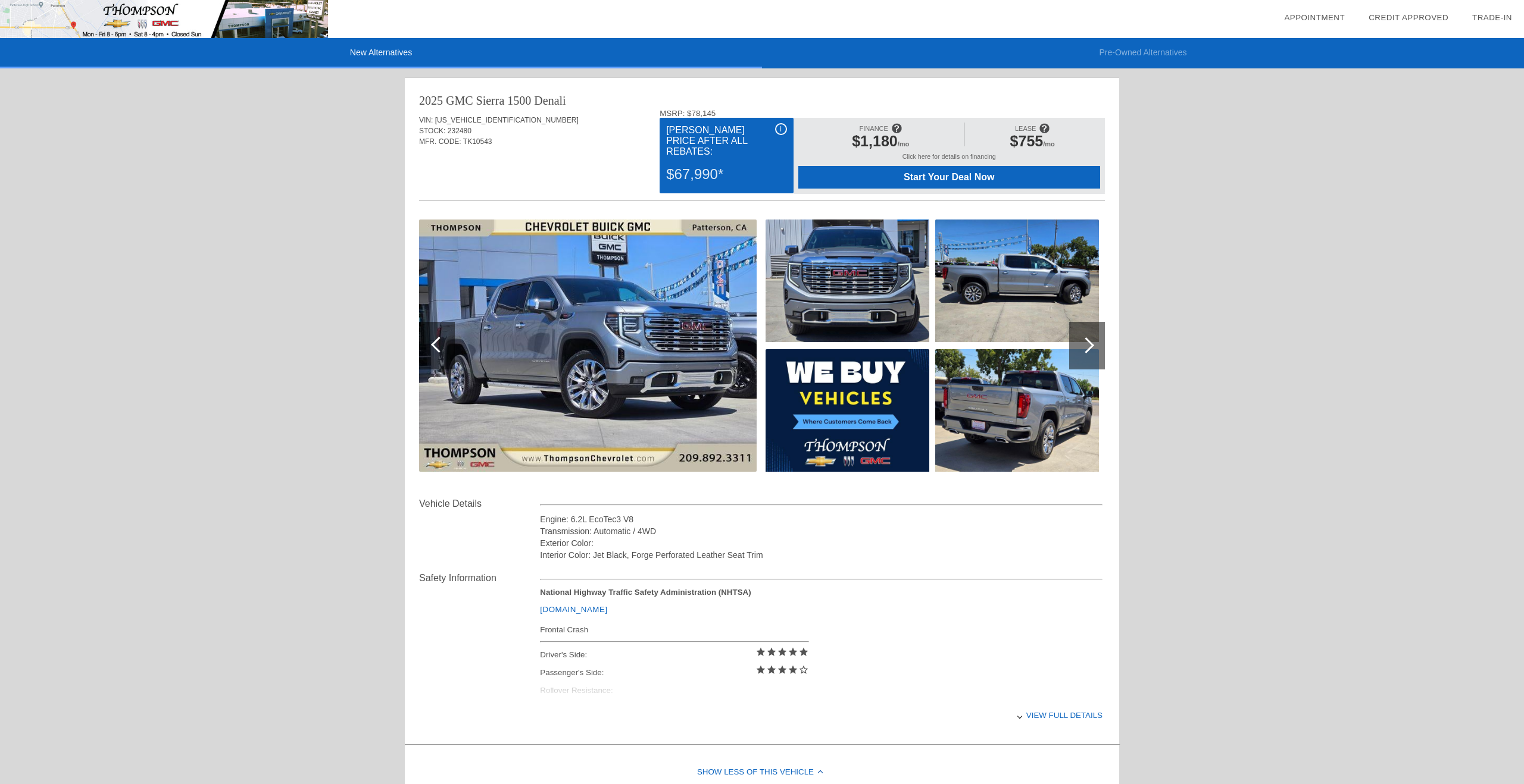
click at [964, 158] on div "Click here for details on financing" at bounding box center [949, 159] width 301 height 13
